Goal: Task Accomplishment & Management: Manage account settings

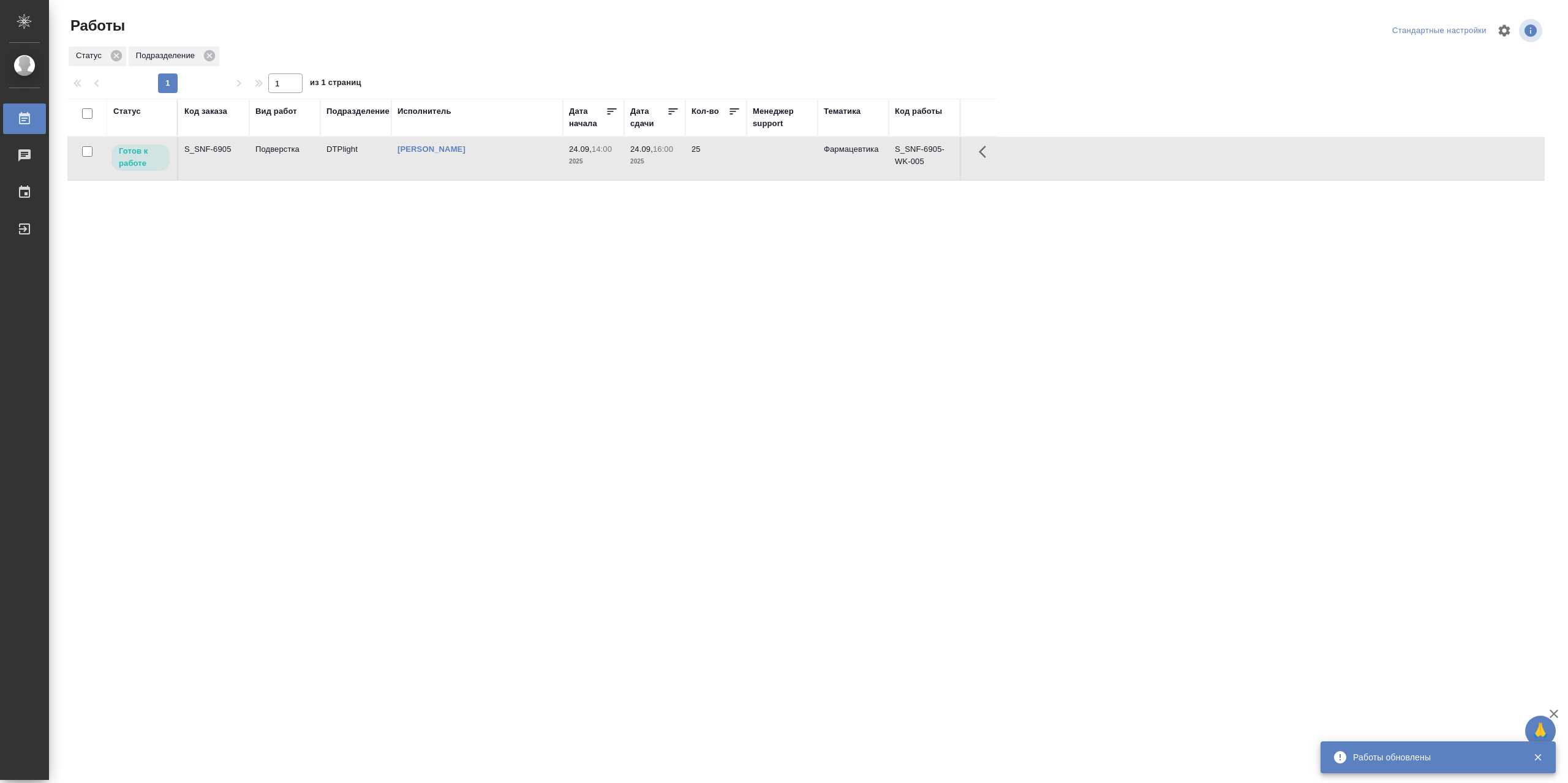
click at [454, 168] on td "[PERSON_NAME]" at bounding box center [477, 158] width 172 height 42
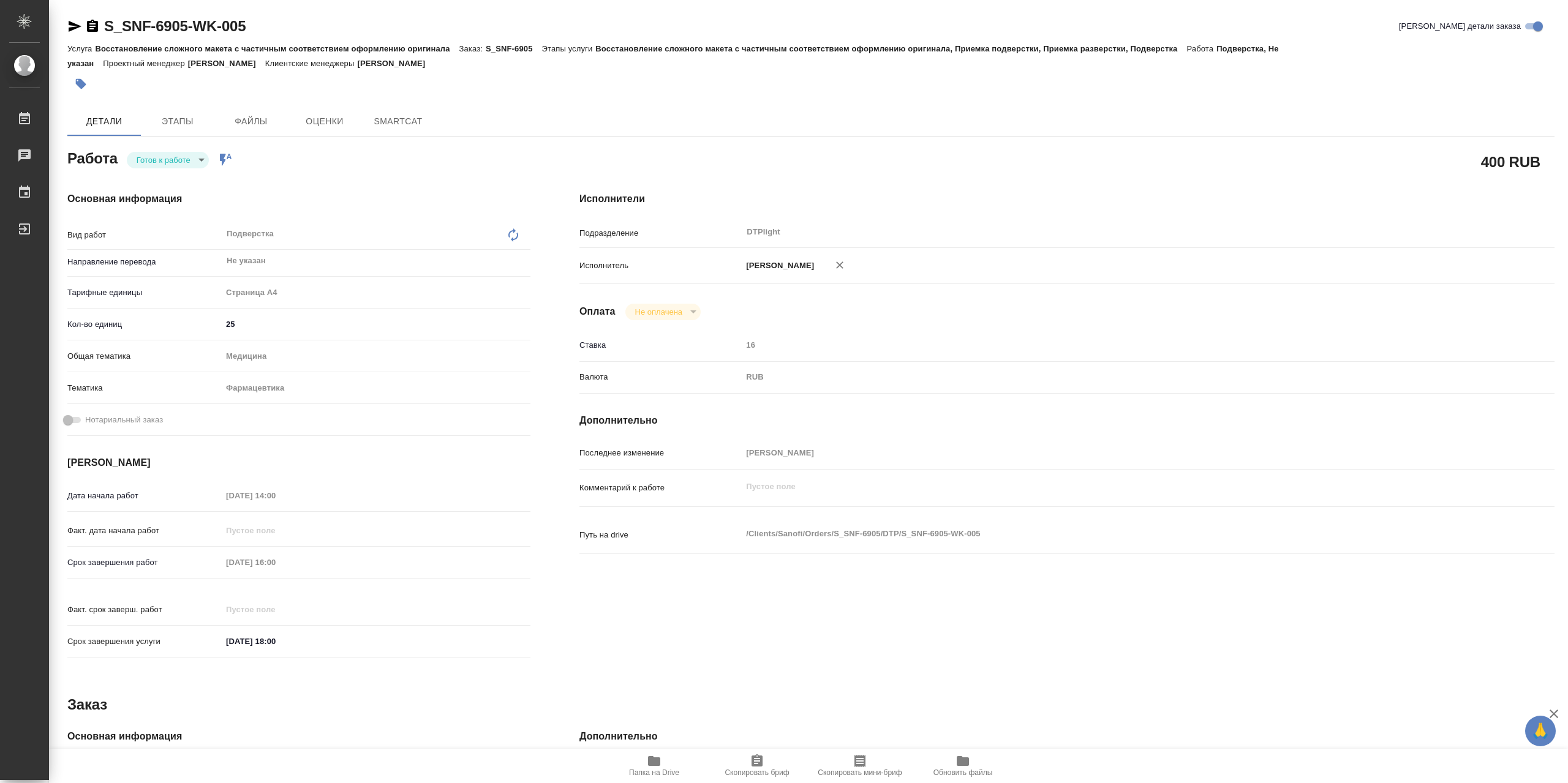
type textarea "x"
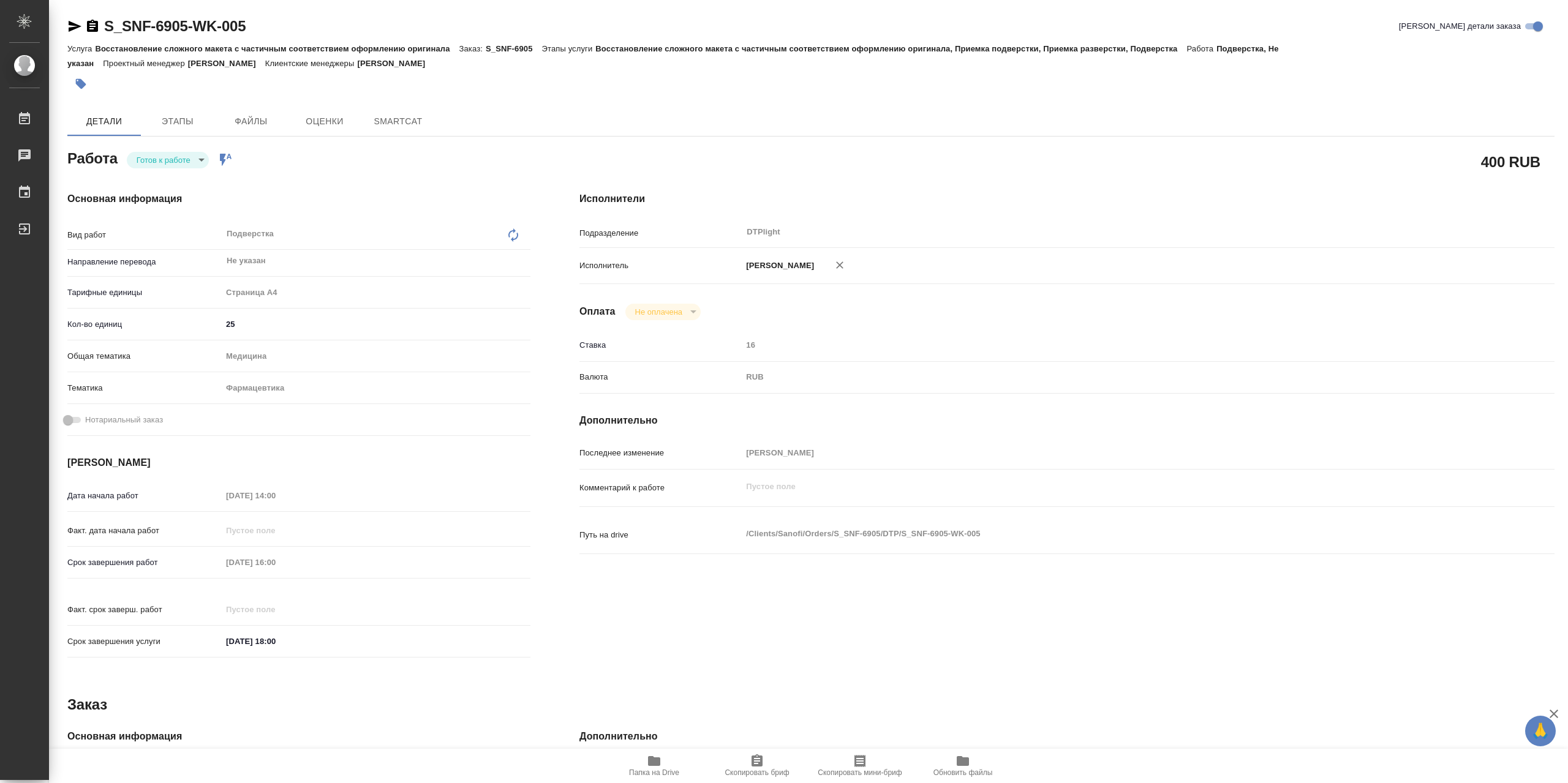
type textarea "x"
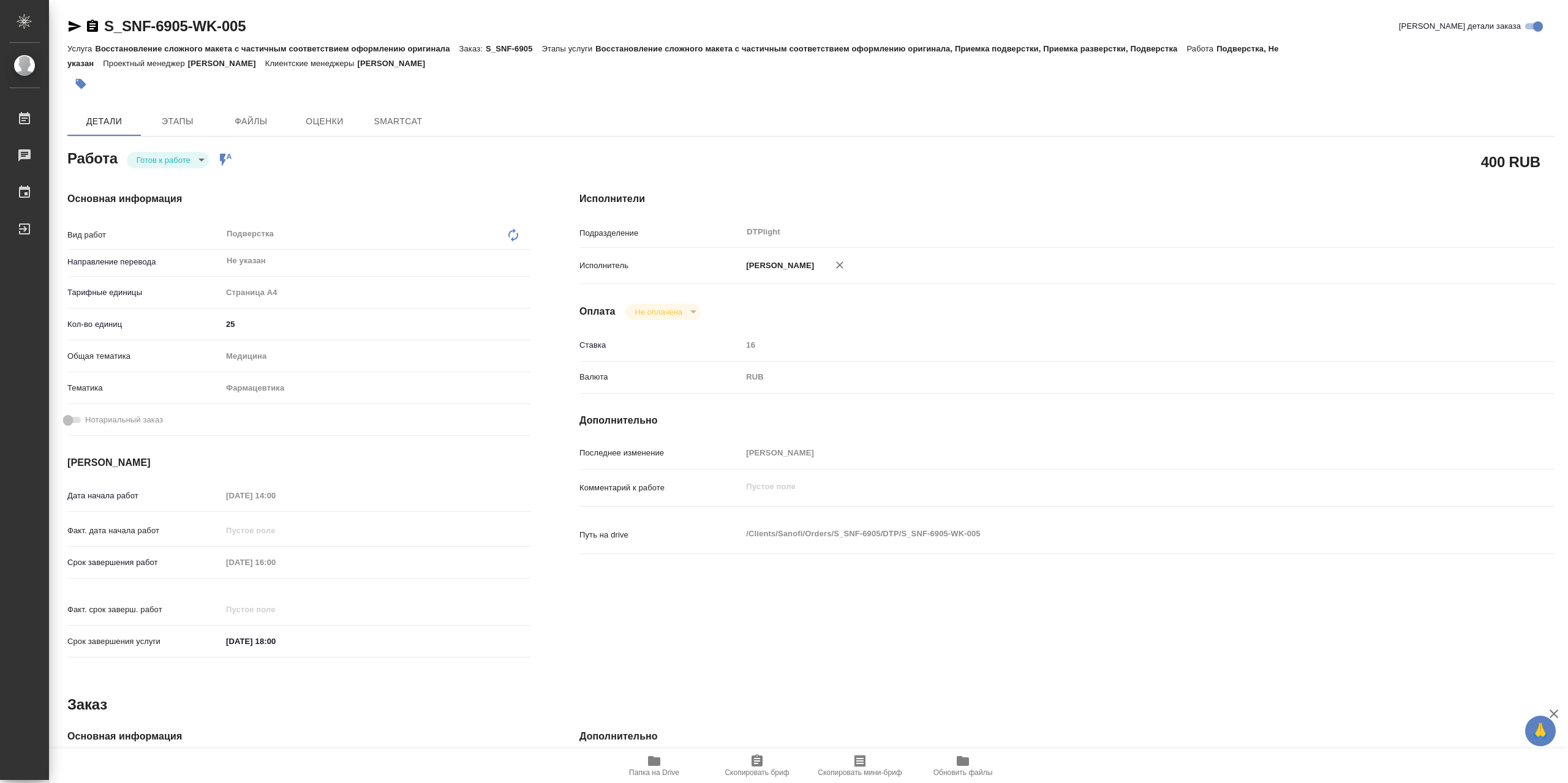
type textarea "x"
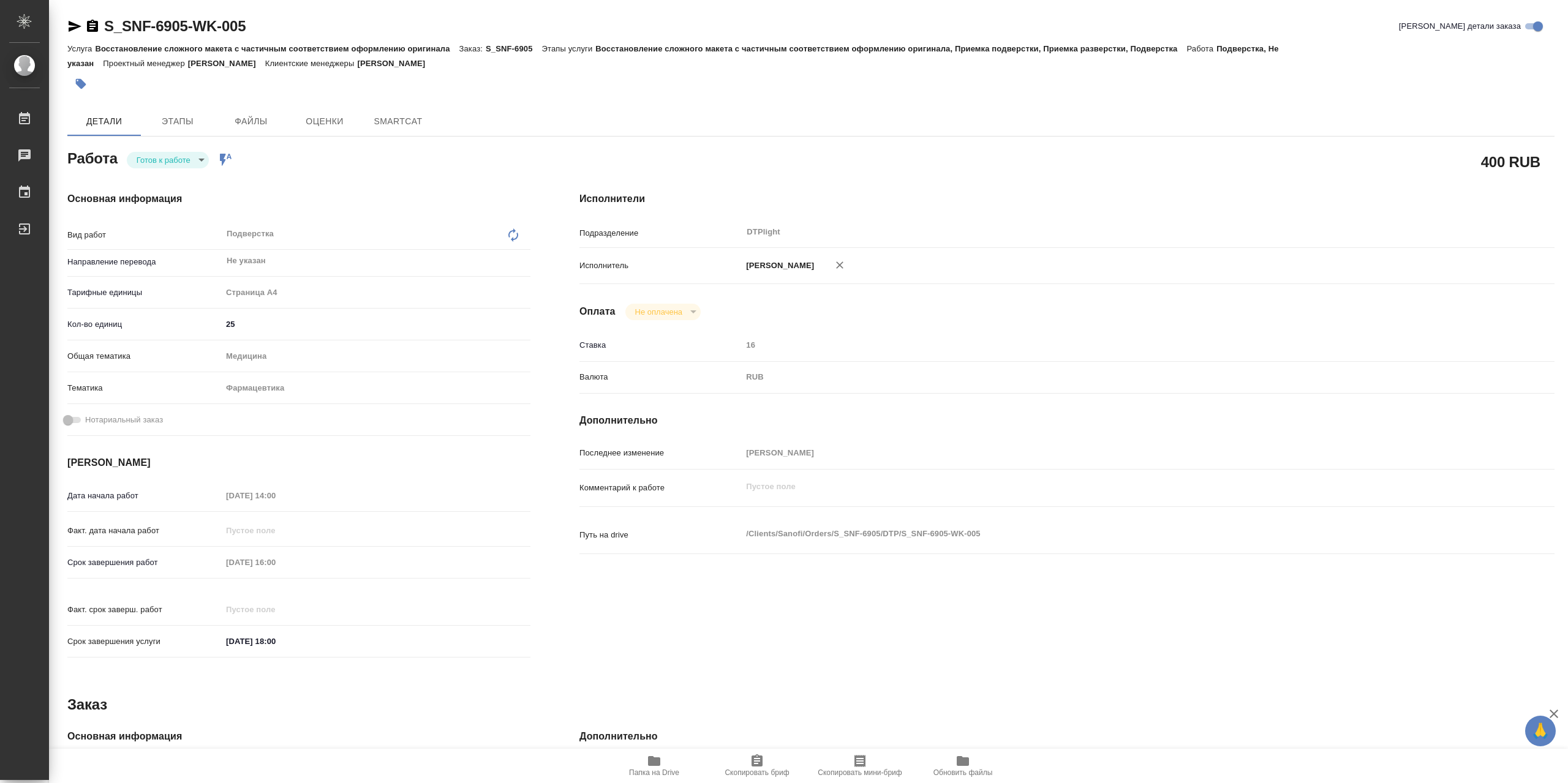
type textarea "x"
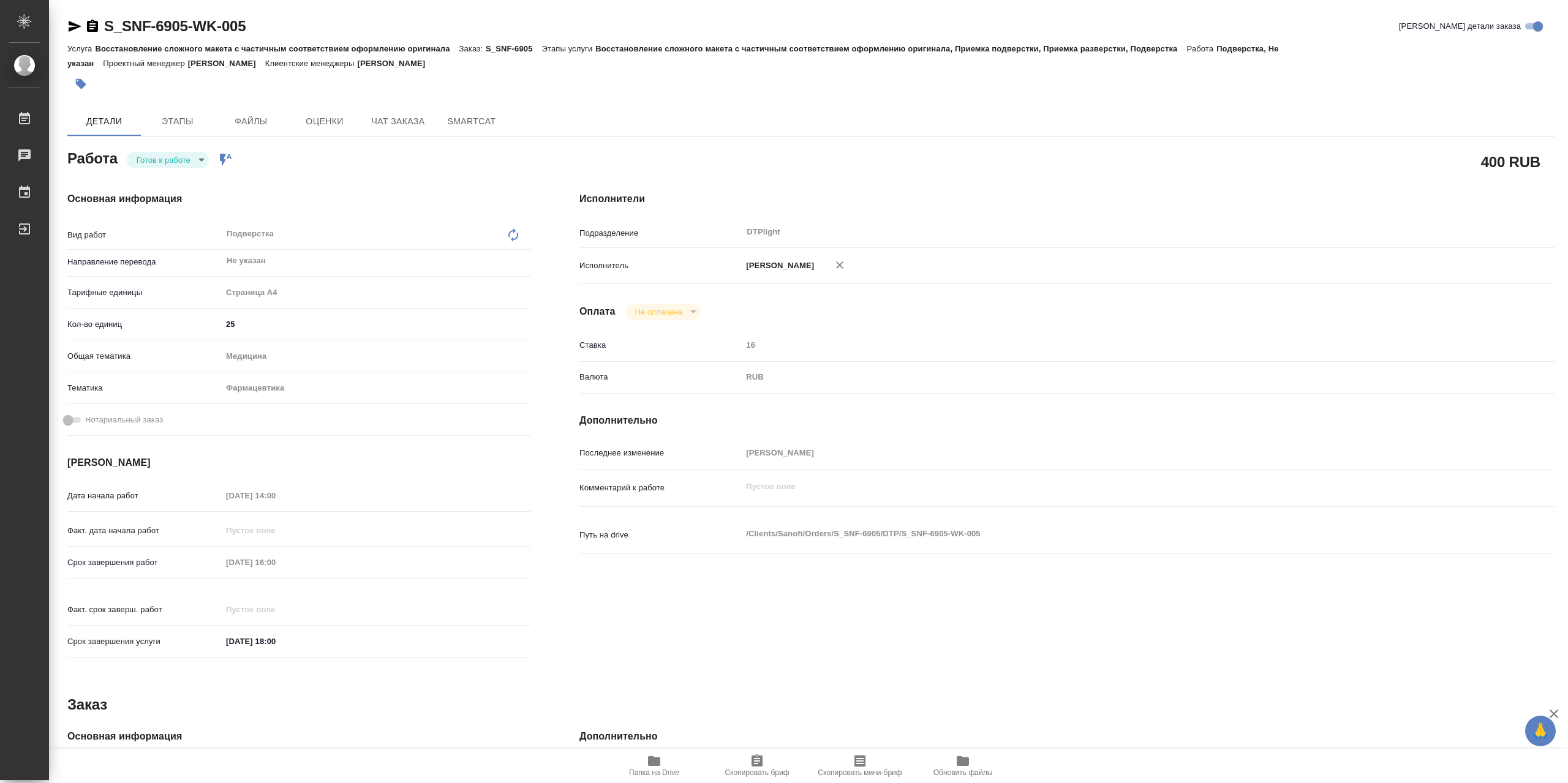
click at [169, 166] on body "🙏 .cls-1 fill:#fff; AWATERA Сархатов Руслан Работы Чаты График Выйти S_SNF-6905…" at bounding box center [784, 391] width 1568 height 783
click at [173, 164] on button "В работе" at bounding box center [156, 164] width 41 height 14
type textarea "x"
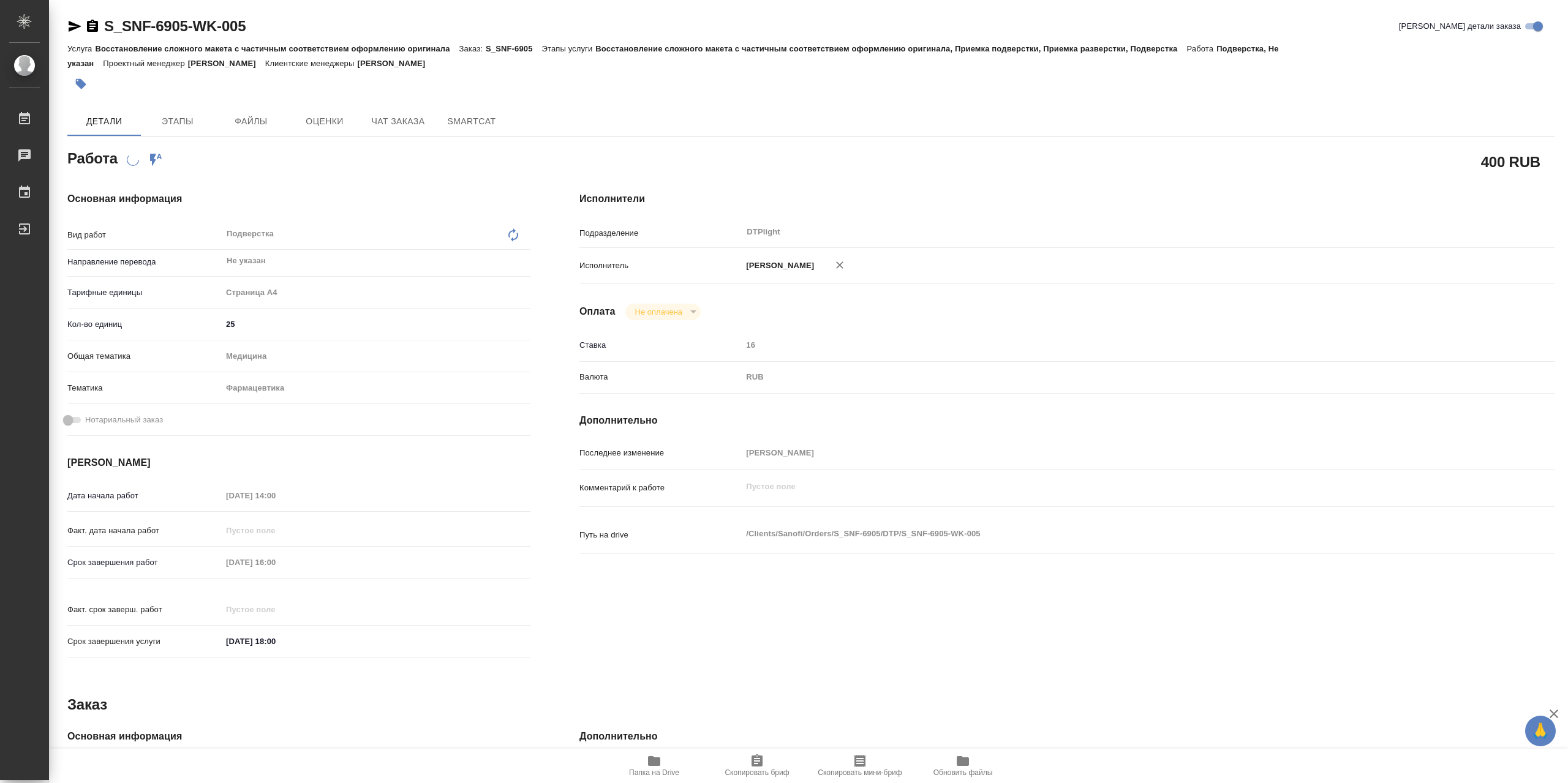
type textarea "x"
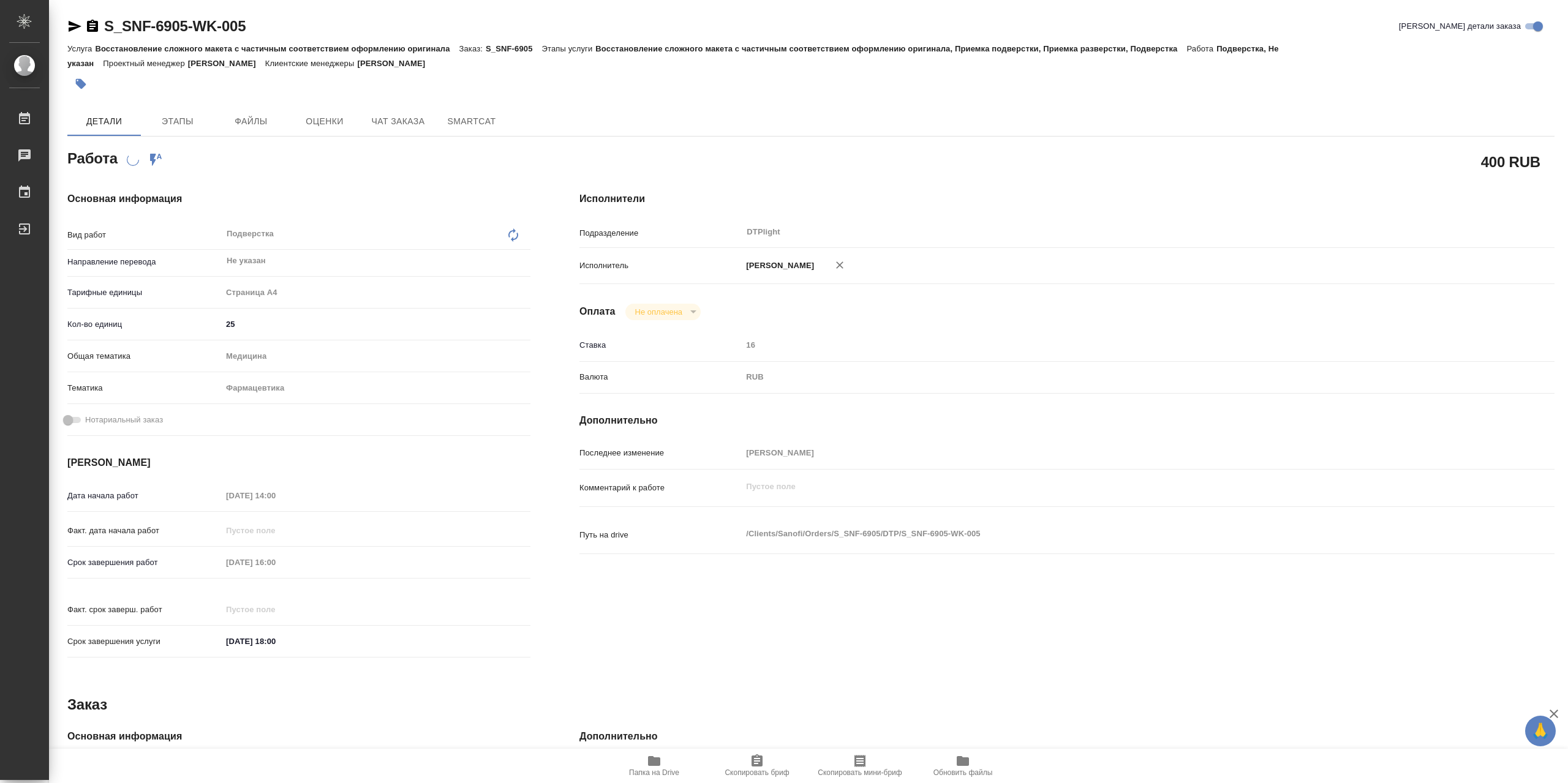
type textarea "x"
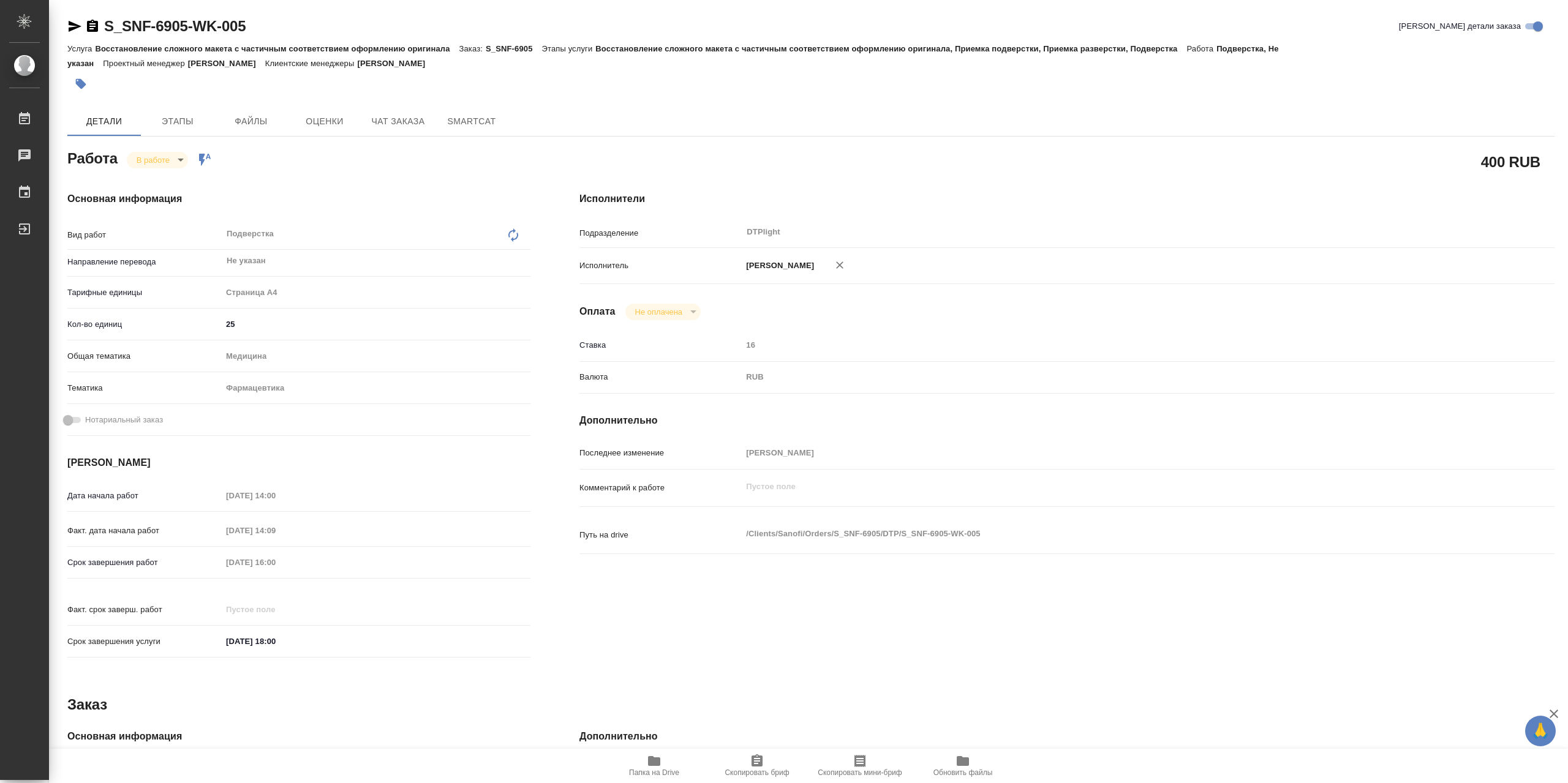
type textarea "x"
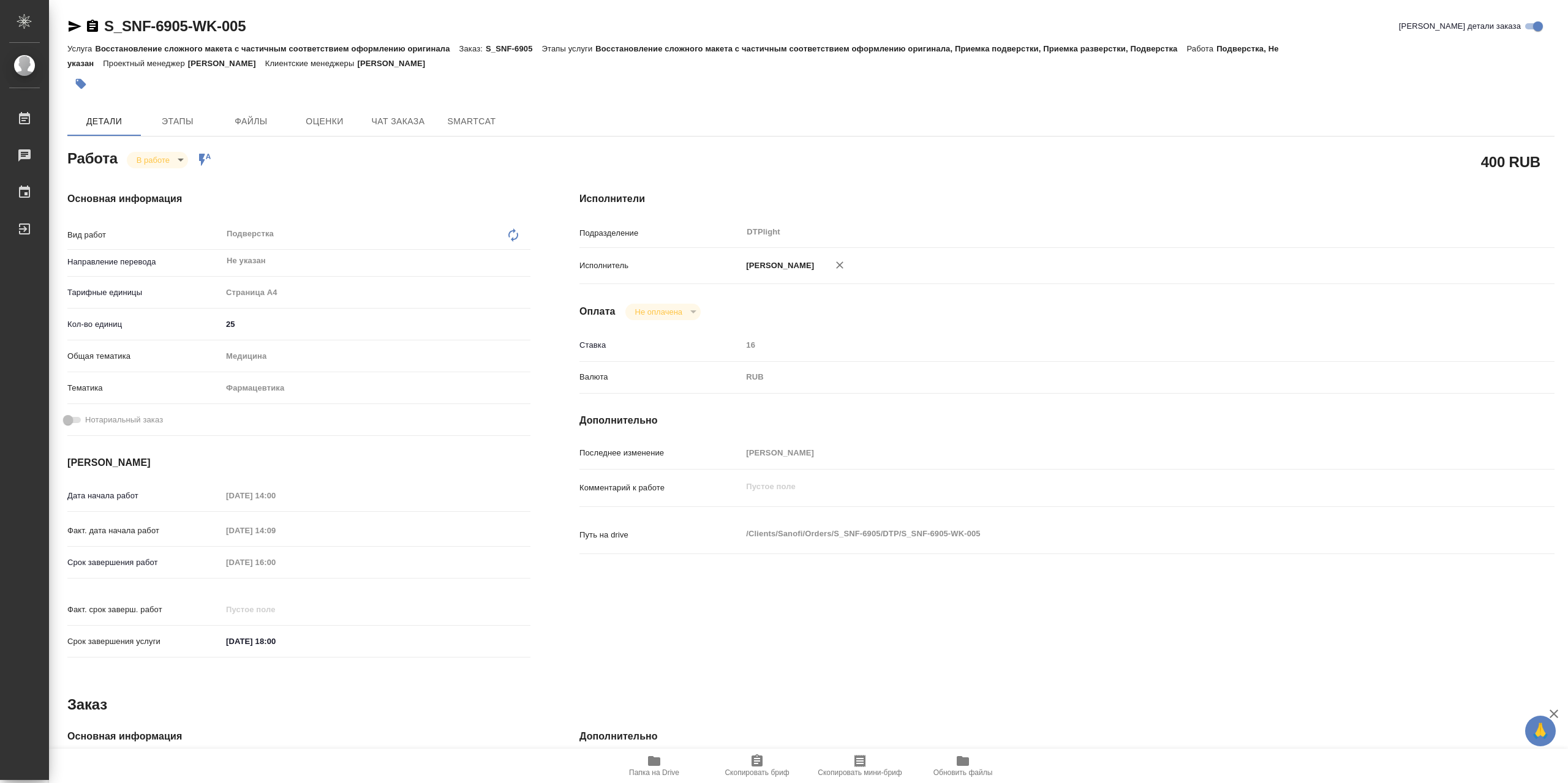
type textarea "x"
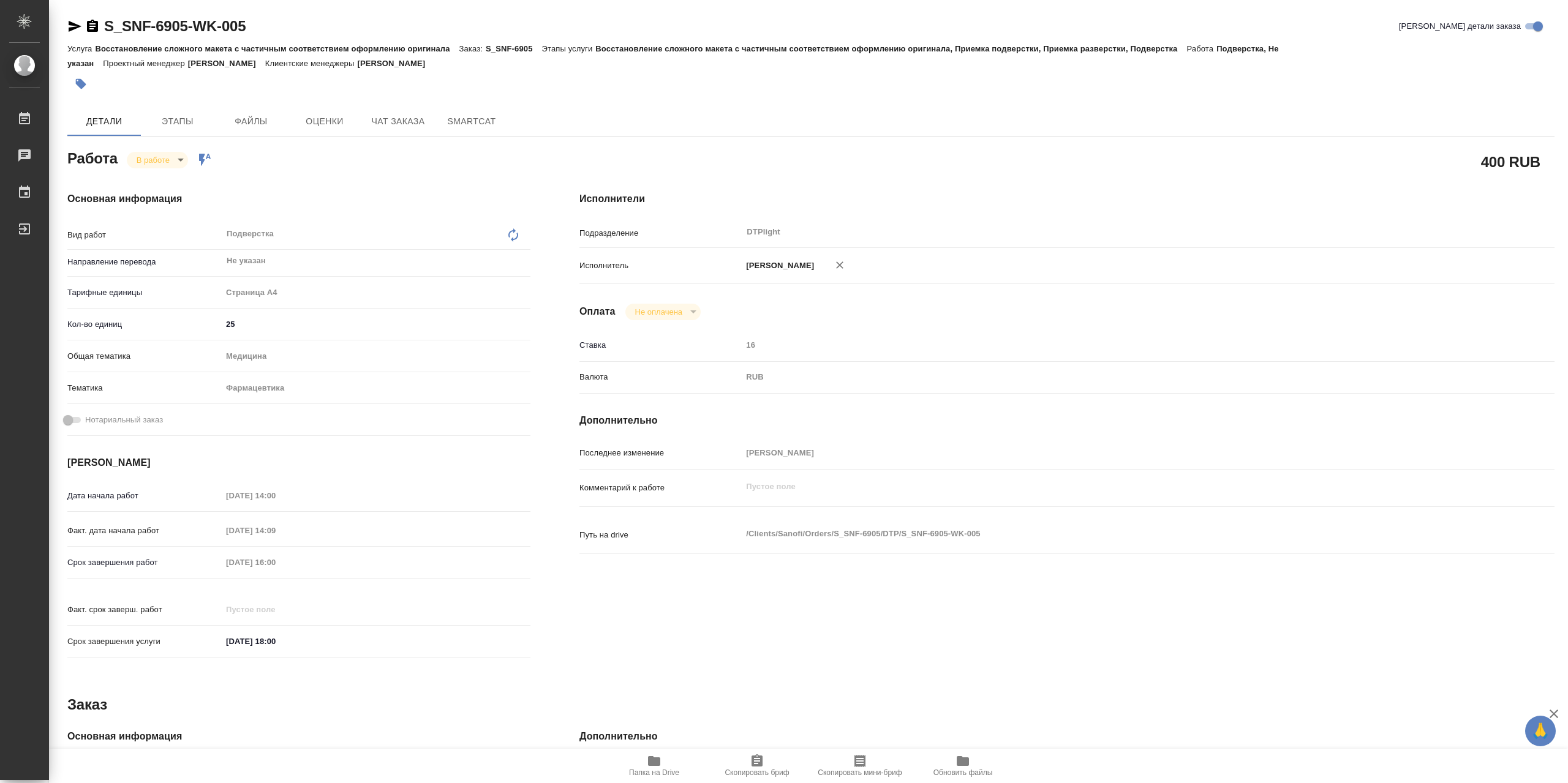
type textarea "x"
click at [650, 773] on span "Папка на Drive" at bounding box center [654, 773] width 50 height 9
type textarea "x"
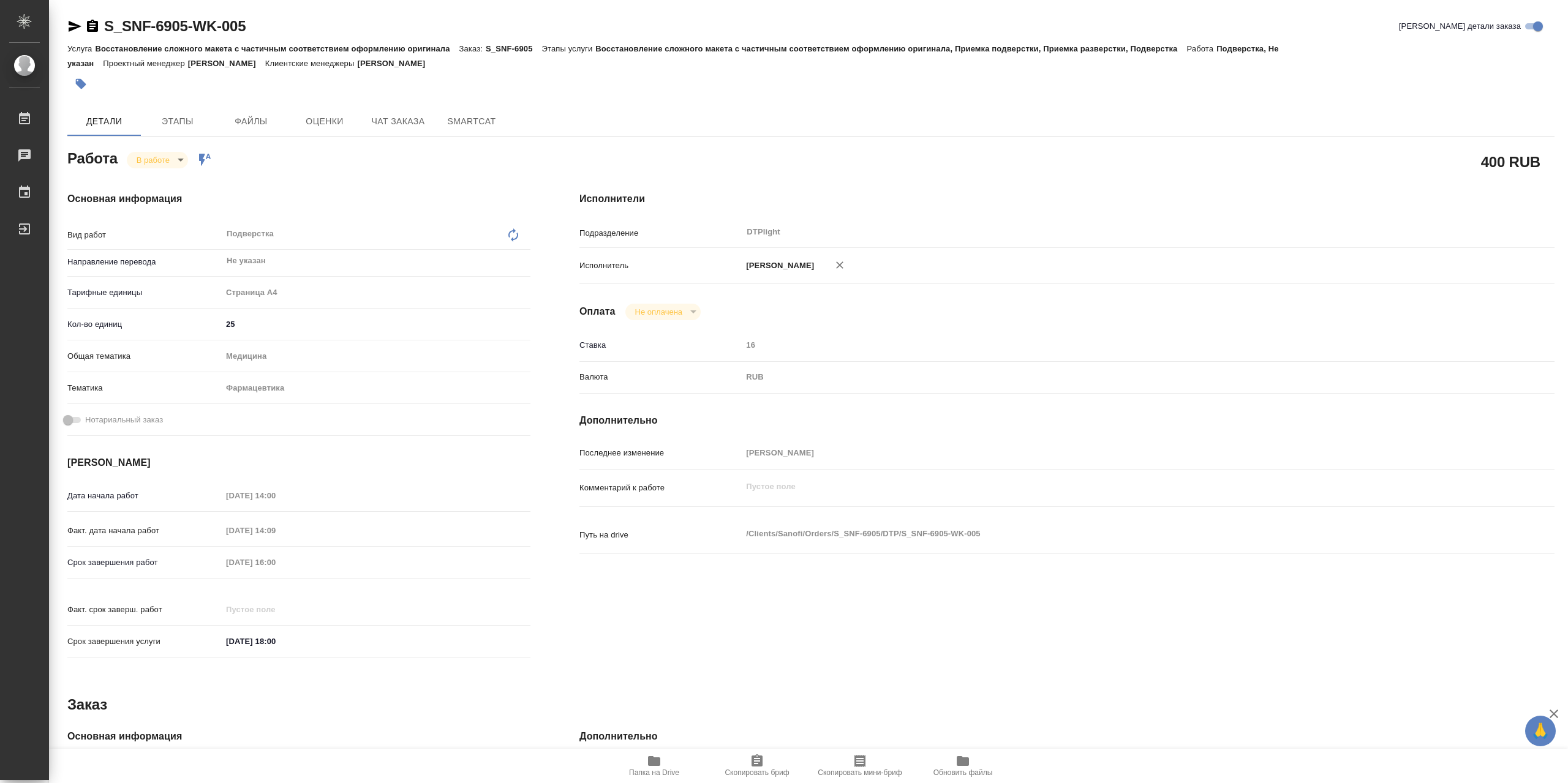
type textarea "x"
